Goal: Find specific page/section

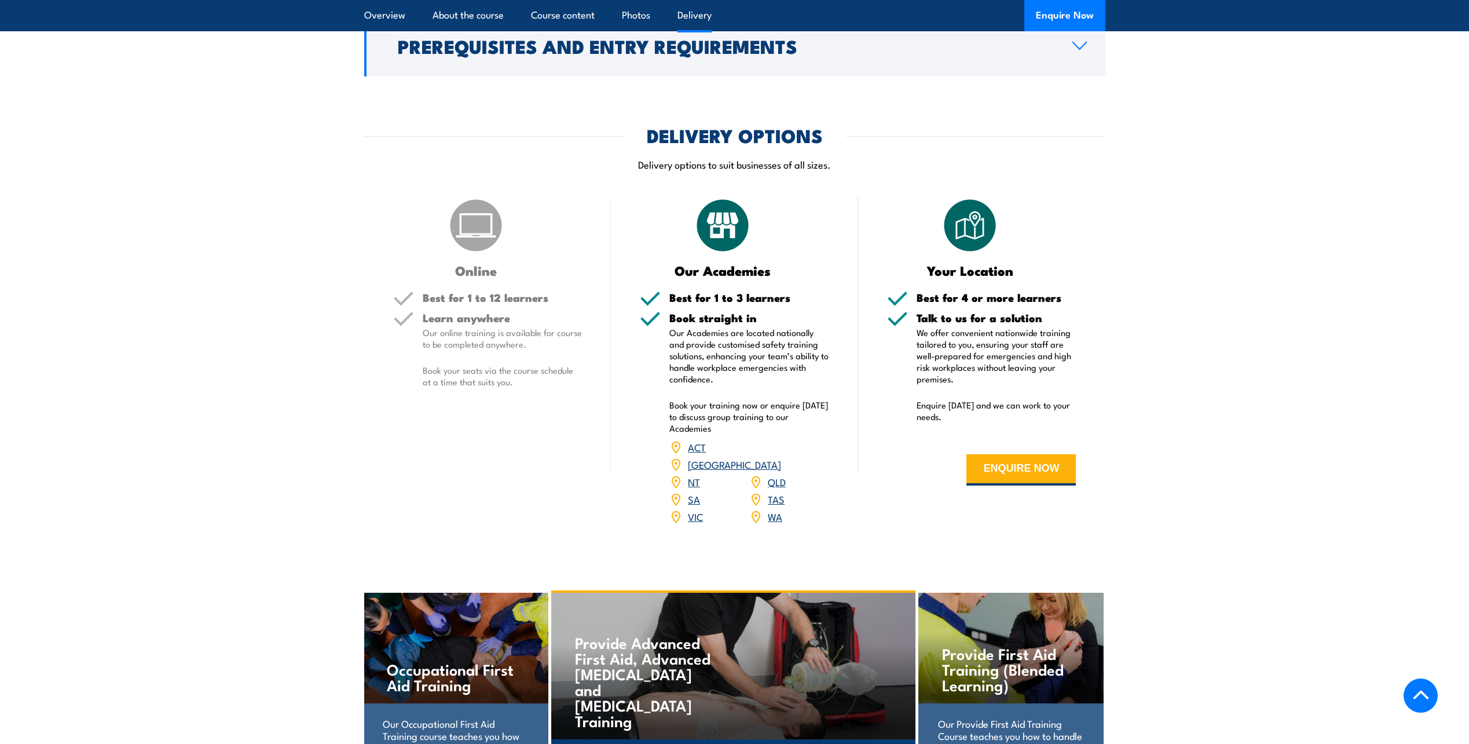
scroll to position [1390, 0]
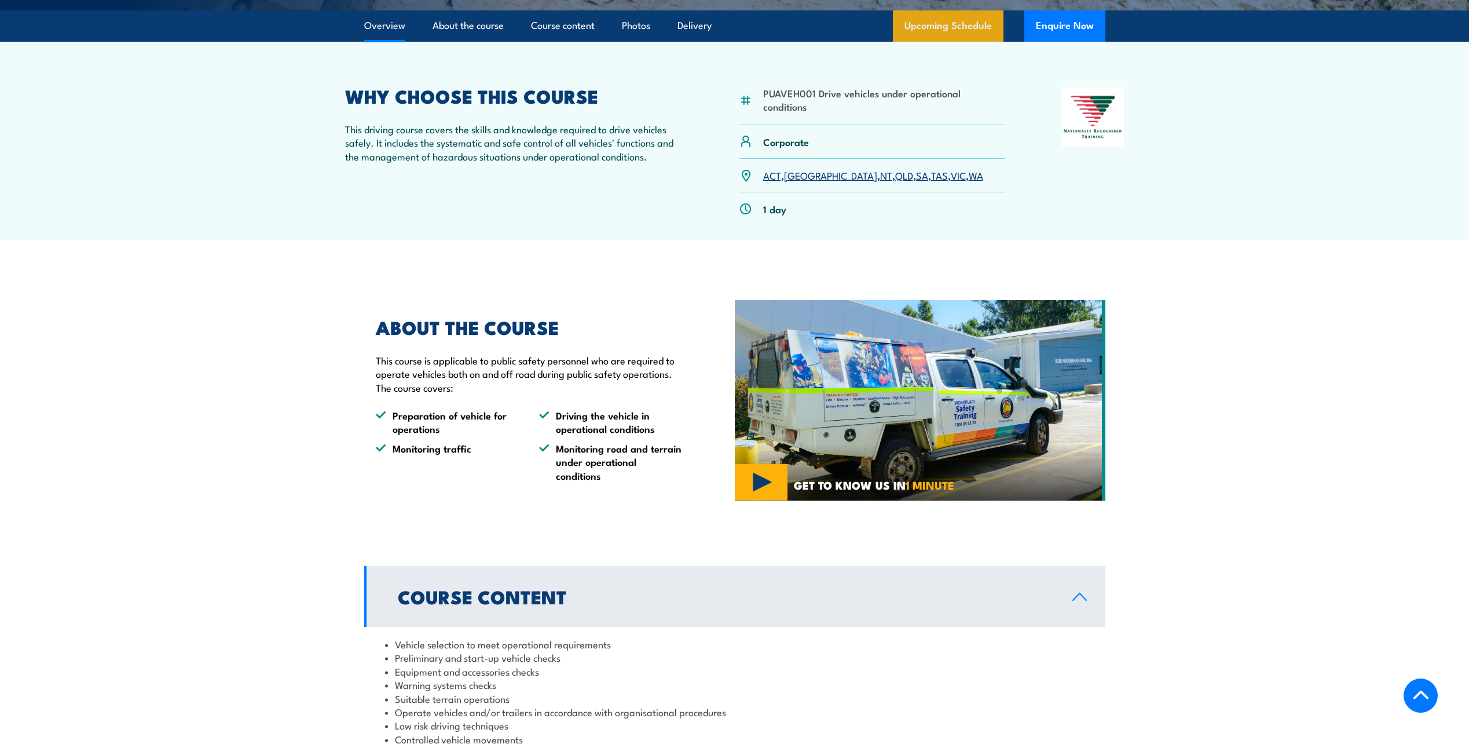
click at [959, 42] on link "Upcoming Schedule" at bounding box center [948, 25] width 111 height 31
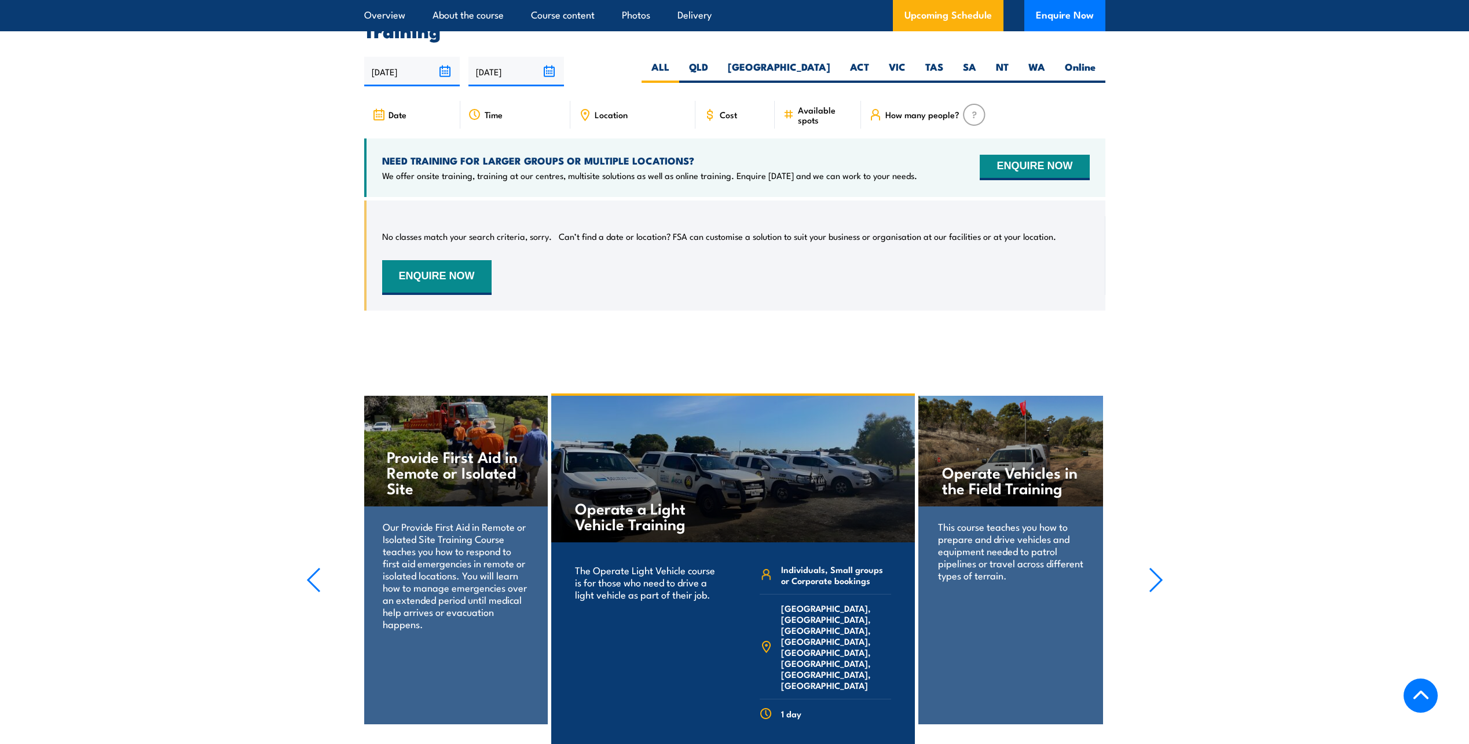
scroll to position [1767, 0]
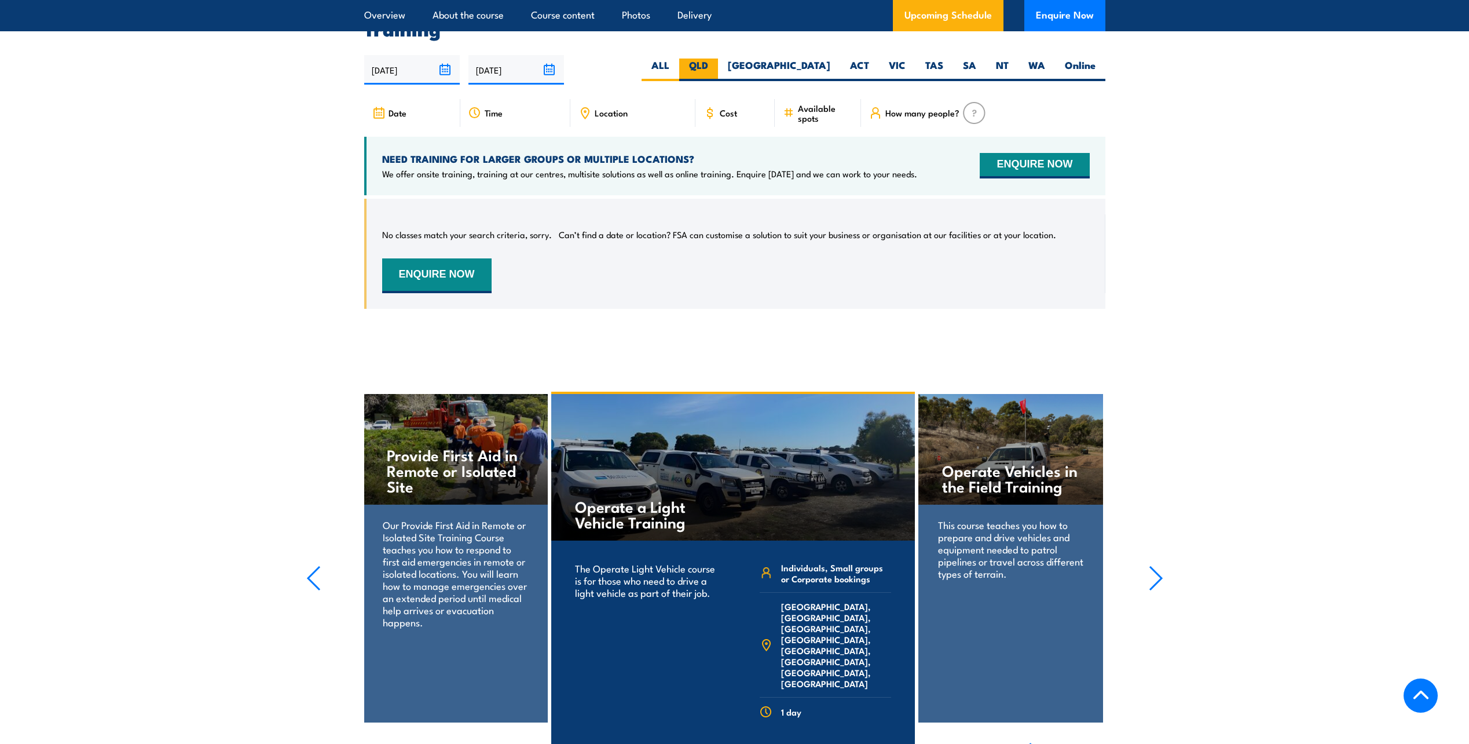
click at [718, 63] on label "QLD" at bounding box center [698, 70] width 39 height 23
click at [716, 63] on input "QLD" at bounding box center [712, 63] width 8 height 8
radio input "true"
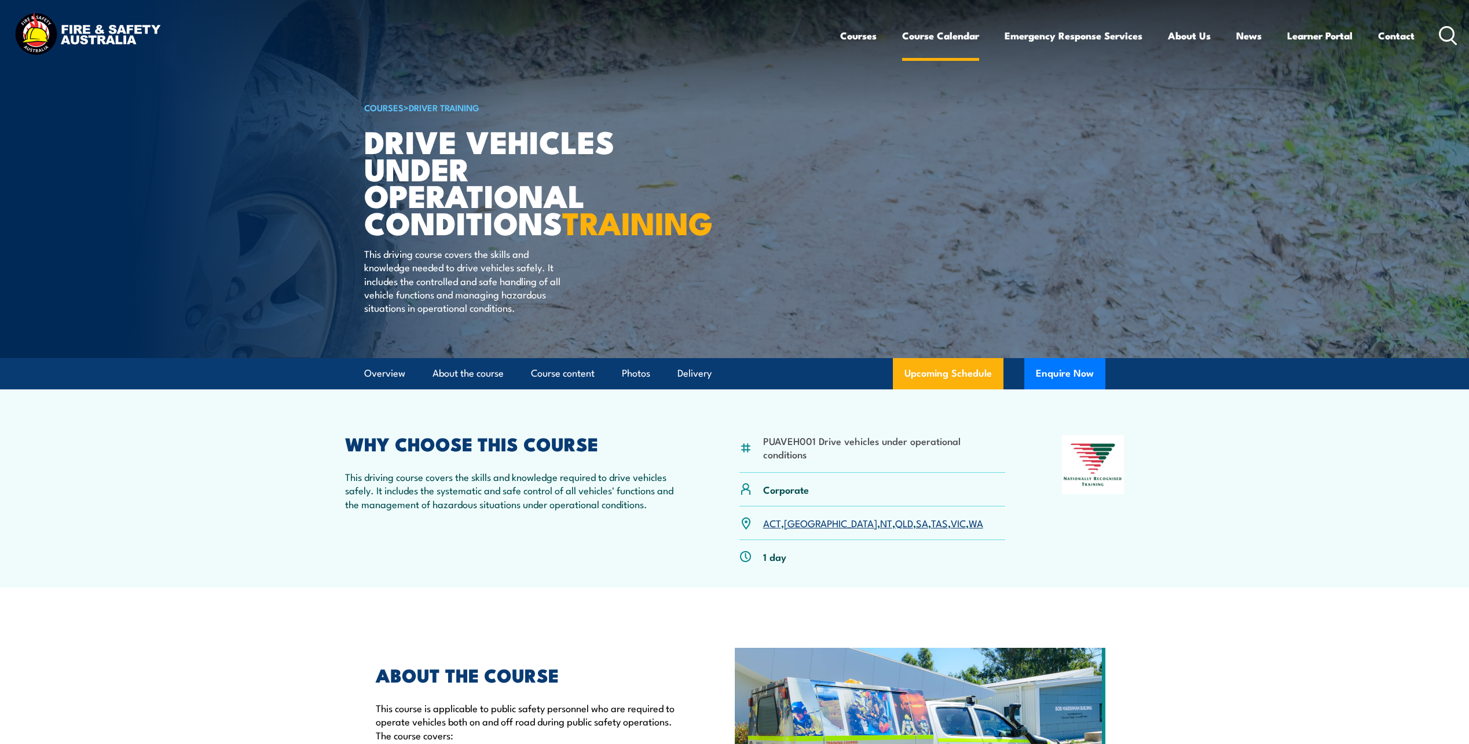
click at [922, 41] on link "Course Calendar" at bounding box center [940, 35] width 77 height 31
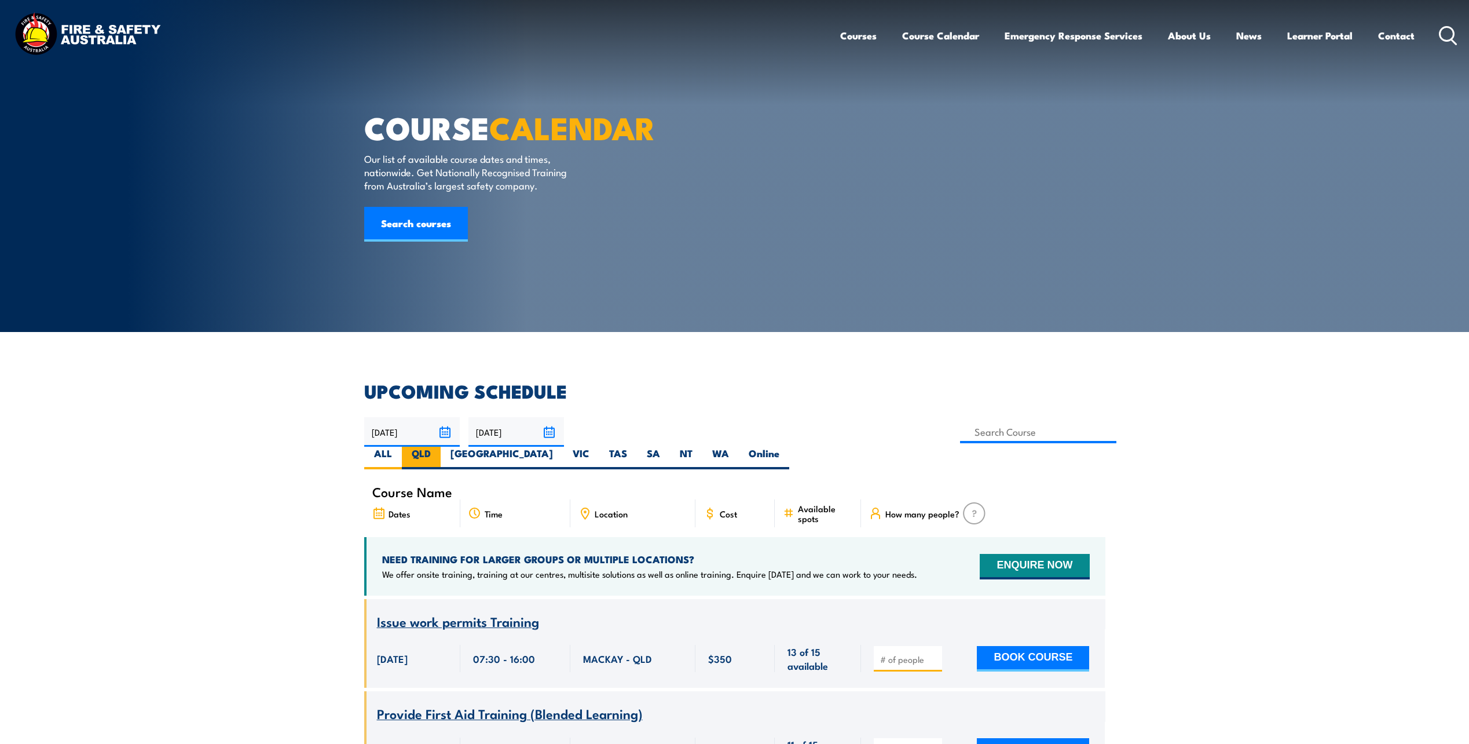
click at [441, 447] on label "QLD" at bounding box center [421, 458] width 39 height 23
click at [438, 447] on input "QLD" at bounding box center [435, 451] width 8 height 8
radio input "true"
click at [1330, 39] on link "Learner Portal" at bounding box center [1320, 35] width 65 height 31
